Goal: Ask a question

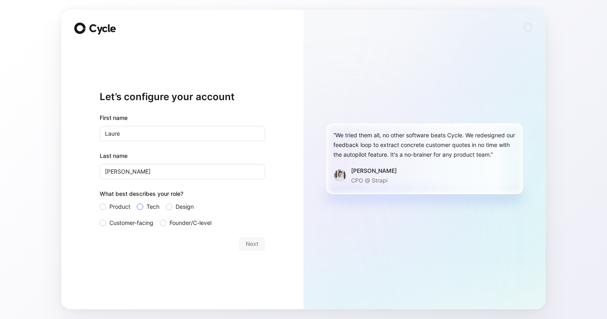
click at [146, 209] on label "Tech" at bounding box center [148, 207] width 23 height 10
click at [137, 202] on input "Tech" at bounding box center [137, 202] width 0 height 0
click at [258, 249] on button "Next" at bounding box center [252, 243] width 26 height 13
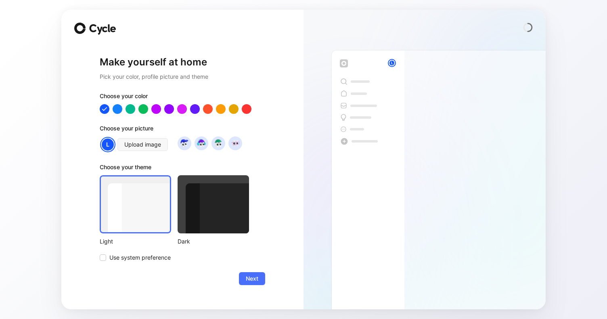
click at [210, 193] on div at bounding box center [213, 204] width 71 height 58
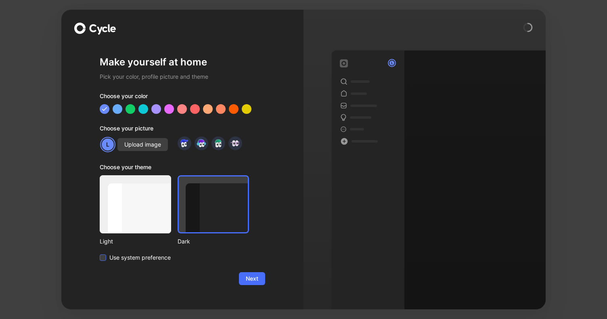
click at [143, 260] on span "Use system preference" at bounding box center [139, 258] width 61 height 10
click at [100, 253] on input "Use system preference" at bounding box center [100, 253] width 0 height 0
click at [259, 276] on button "Next" at bounding box center [252, 278] width 26 height 13
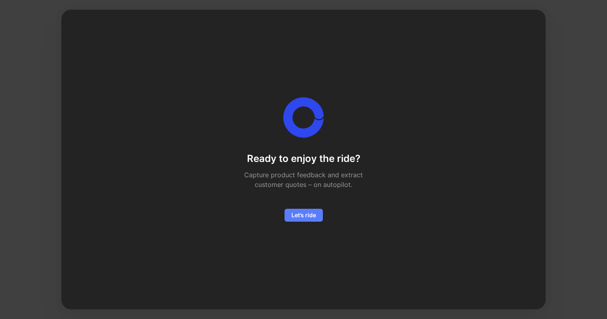
click at [307, 216] on span "Let’s ride" at bounding box center [303, 215] width 25 height 10
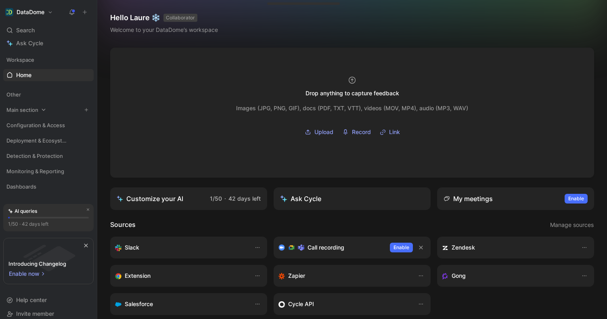
click at [39, 109] on div "Main section" at bounding box center [48, 110] width 90 height 12
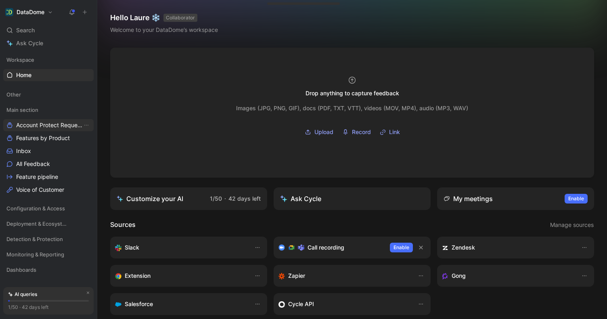
click at [39, 128] on span "Account Protect Requests" at bounding box center [49, 125] width 66 height 8
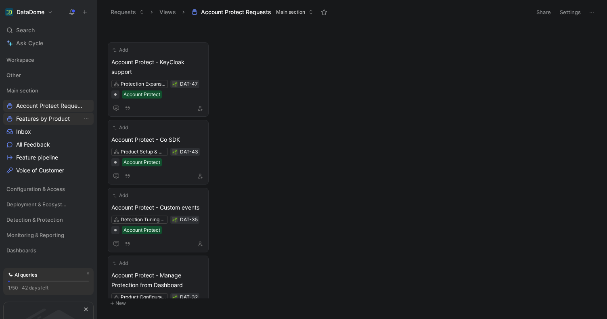
click at [42, 117] on span "Features by Product" at bounding box center [43, 119] width 54 height 8
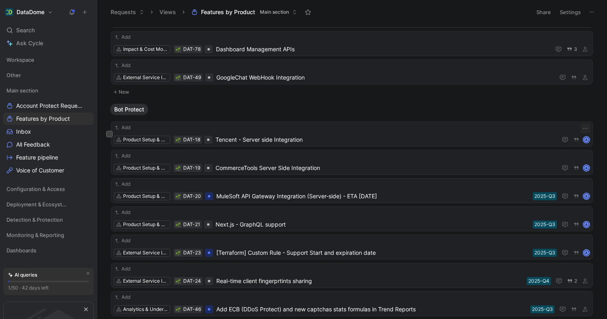
scroll to position [298, 0]
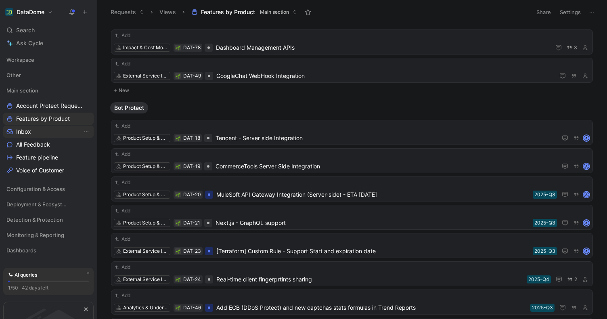
click at [43, 134] on link "Inbox" at bounding box center [48, 132] width 90 height 12
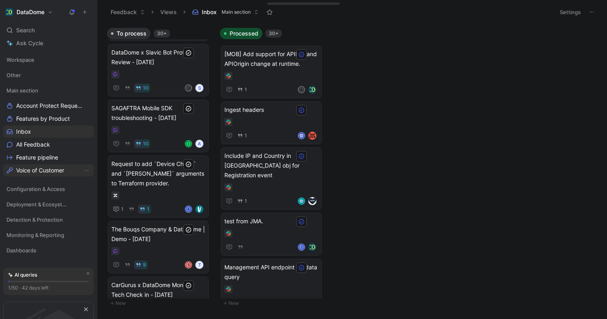
click at [48, 170] on span "Voice of Customer" at bounding box center [40, 170] width 48 height 8
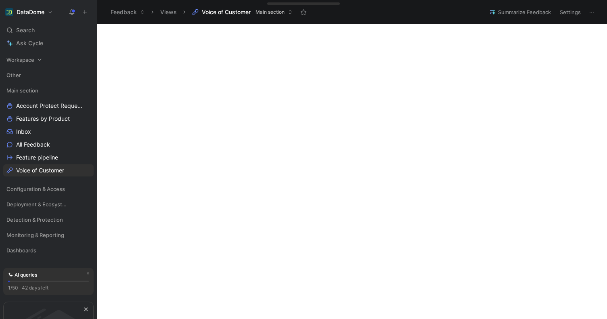
click at [42, 62] on icon at bounding box center [40, 60] width 6 height 6
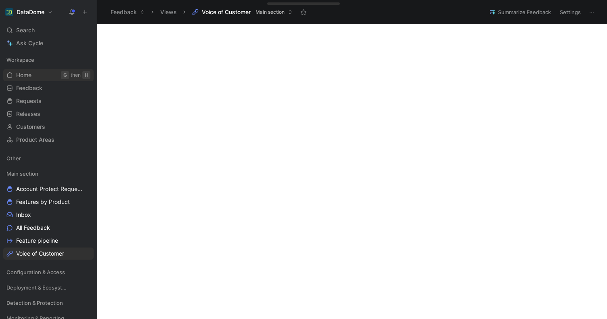
click at [31, 77] on span "Home" at bounding box center [23, 75] width 15 height 8
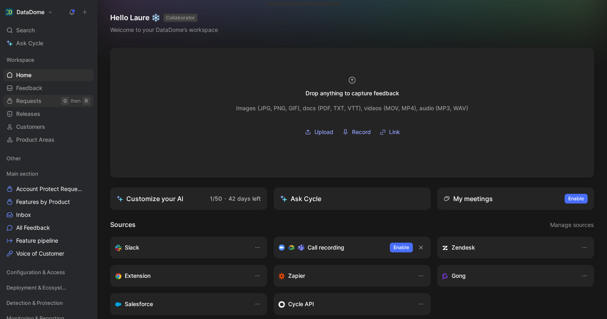
click at [30, 104] on span "Requests" at bounding box center [28, 101] width 25 height 8
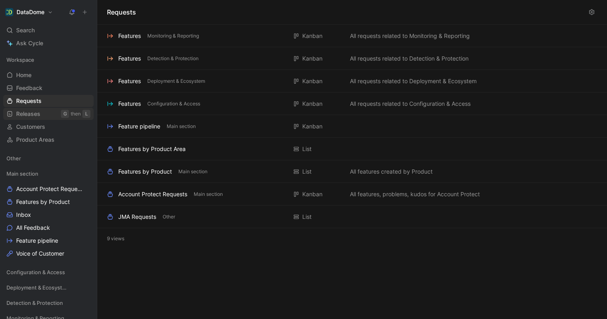
click at [50, 114] on link "Releases G then L" at bounding box center [48, 114] width 90 height 12
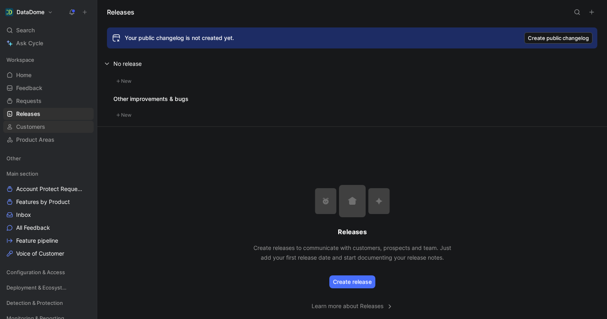
click at [40, 124] on span "Customers" at bounding box center [30, 127] width 29 height 8
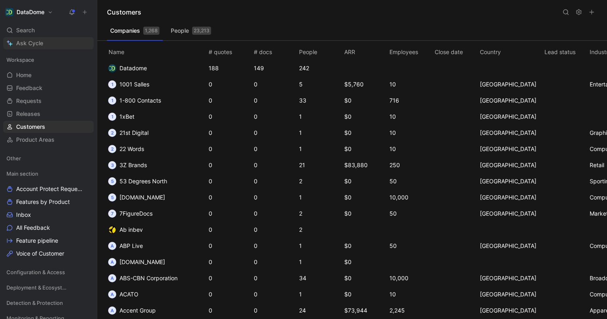
click at [31, 44] on span "Ask Cycle" at bounding box center [29, 43] width 27 height 10
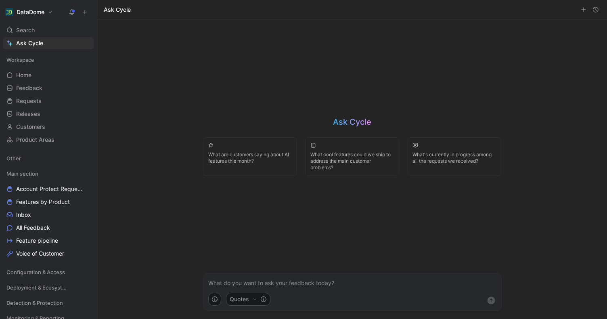
click at [331, 170] on span "What cool features could we ship to address the main customer problems?" at bounding box center [352, 160] width 84 height 19
click at [489, 297] on use "submit" at bounding box center [491, 300] width 8 height 8
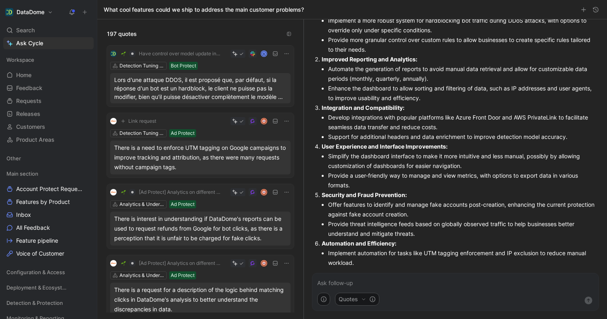
scroll to position [82, 0]
